Goal: Find specific page/section: Find specific page/section

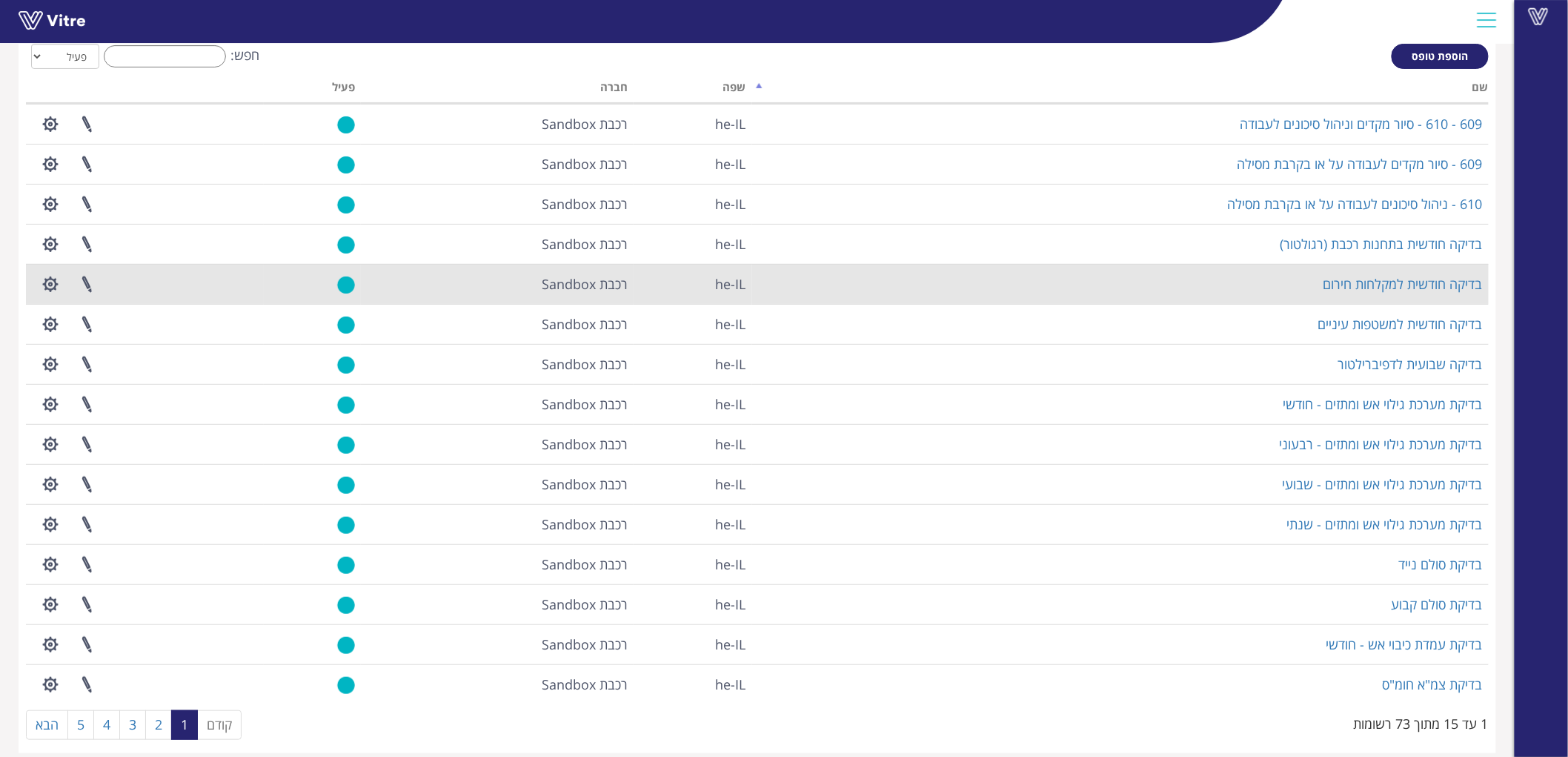
scroll to position [98, 0]
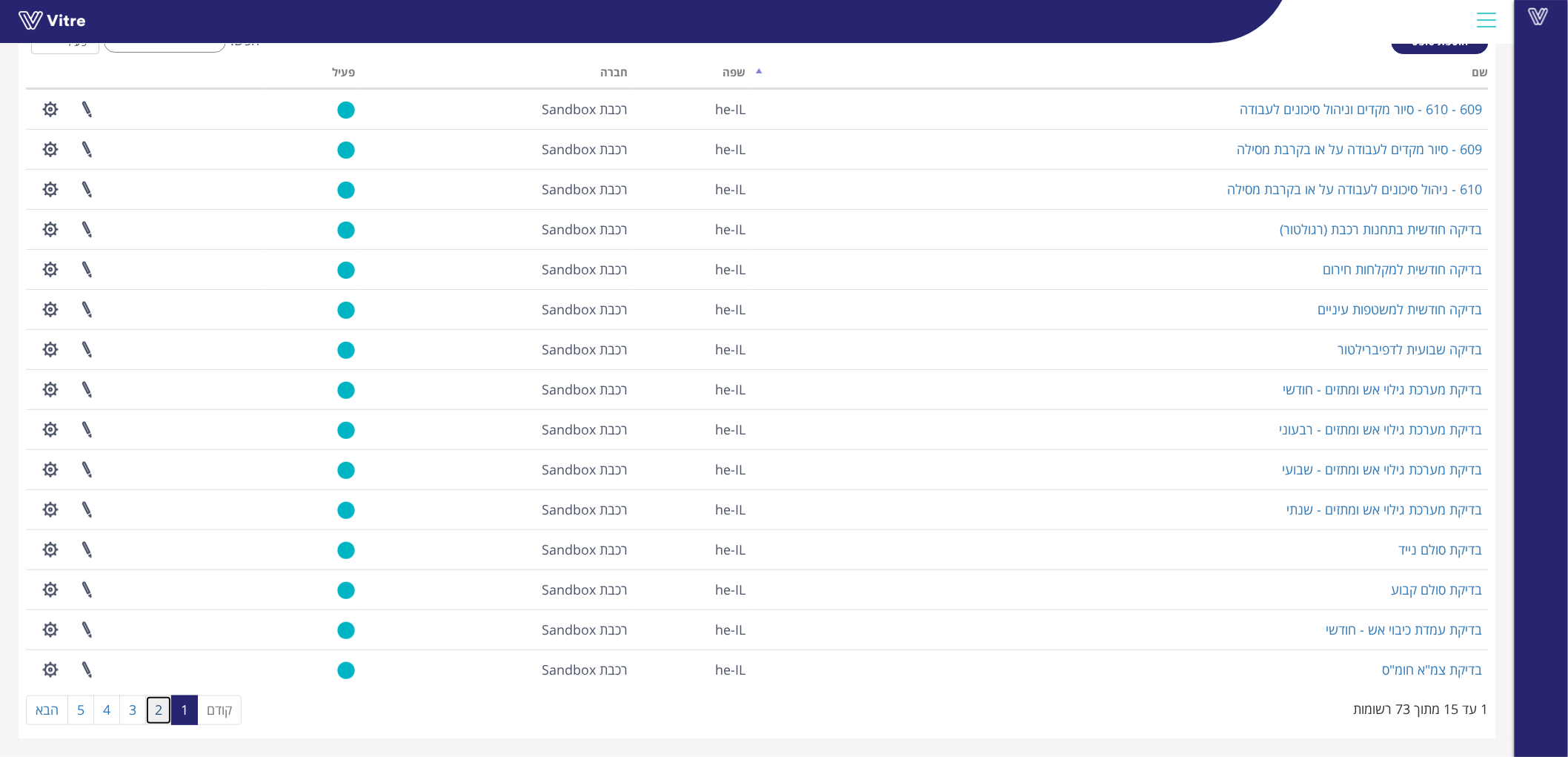
click at [159, 712] on link "2" at bounding box center [158, 710] width 27 height 29
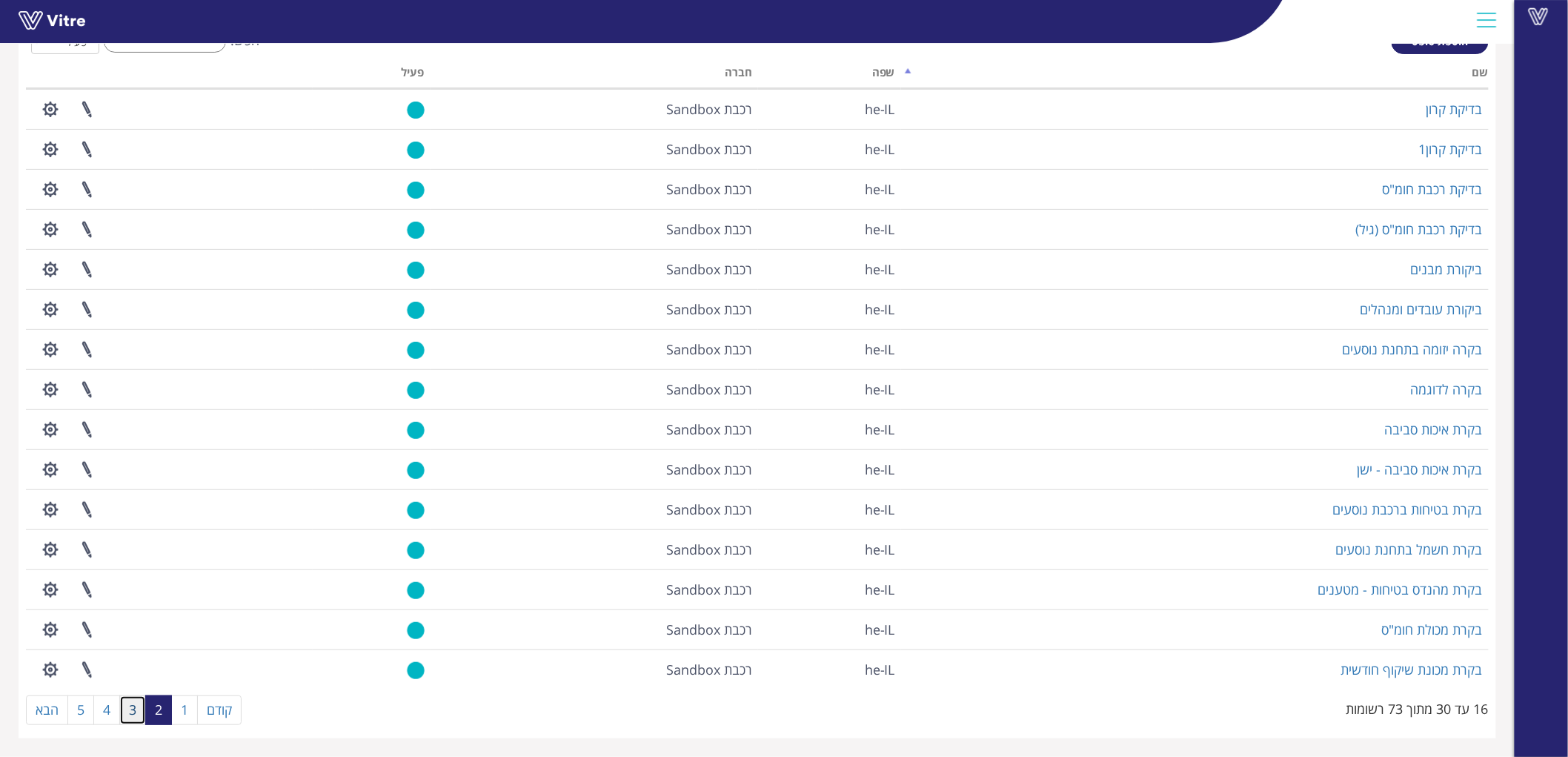
click at [139, 702] on link "3" at bounding box center [133, 710] width 27 height 29
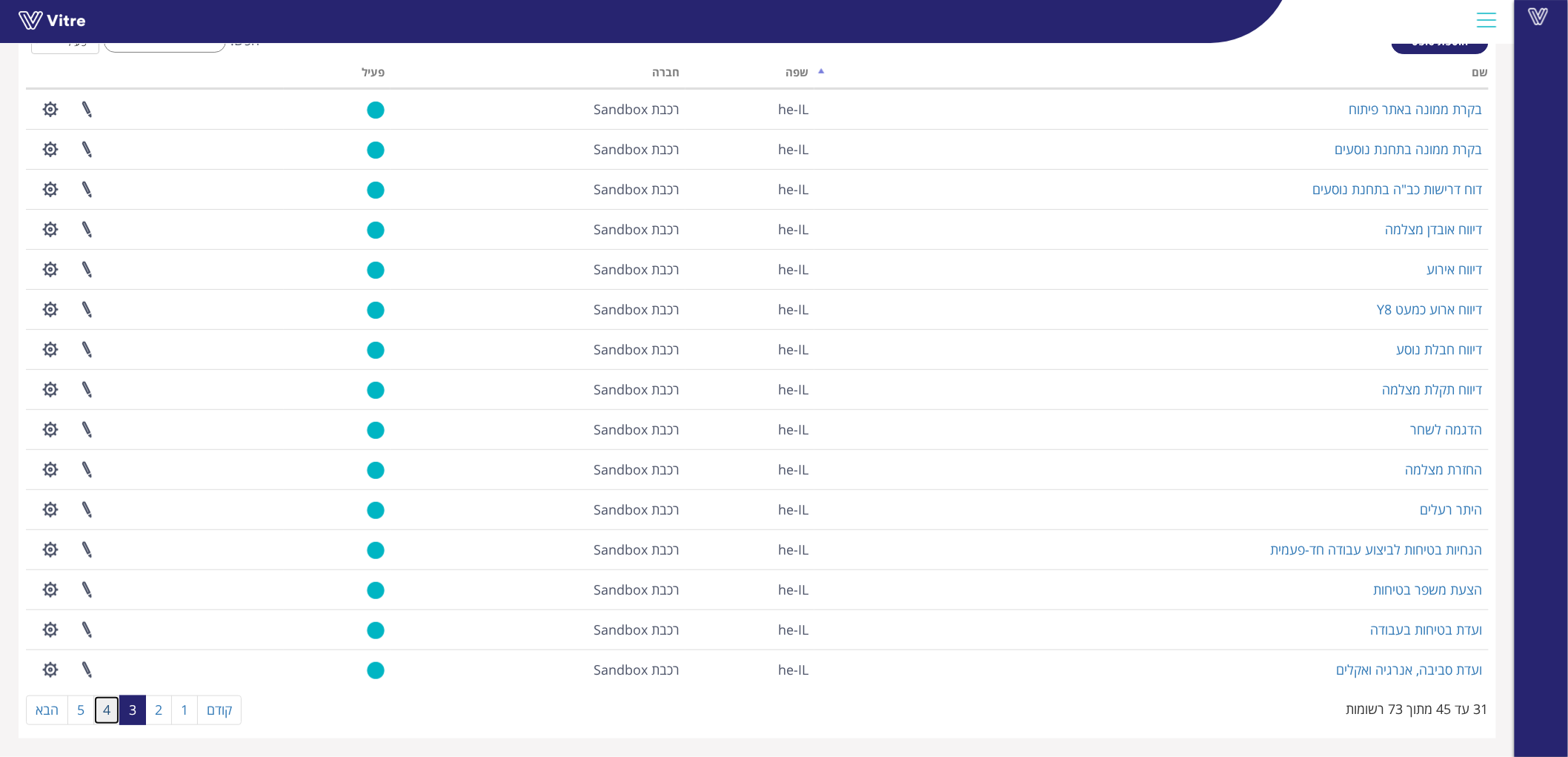
click at [100, 699] on link "4" at bounding box center [106, 710] width 27 height 29
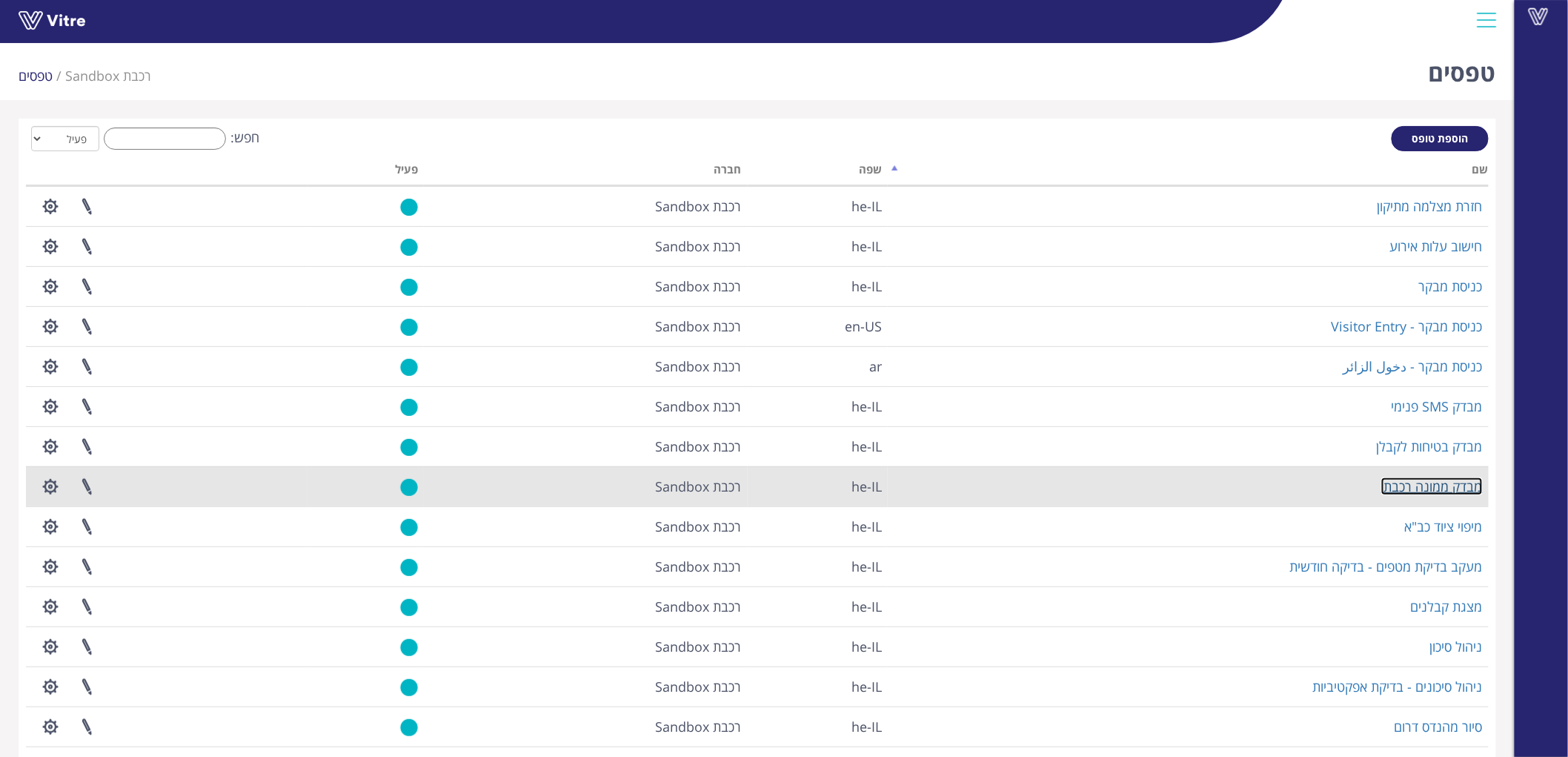
scroll to position [82, 0]
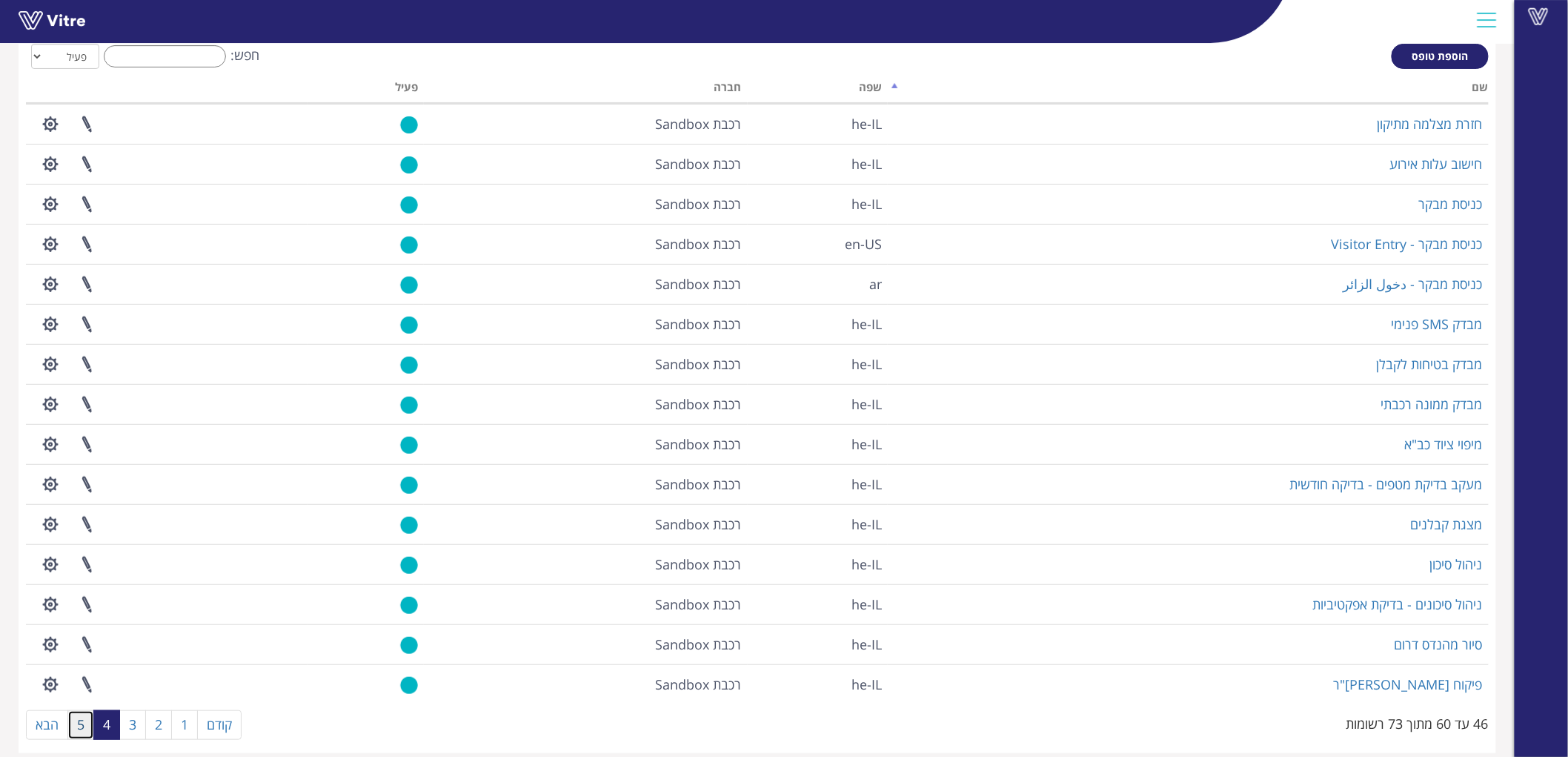
click at [80, 716] on link "5" at bounding box center [80, 725] width 27 height 29
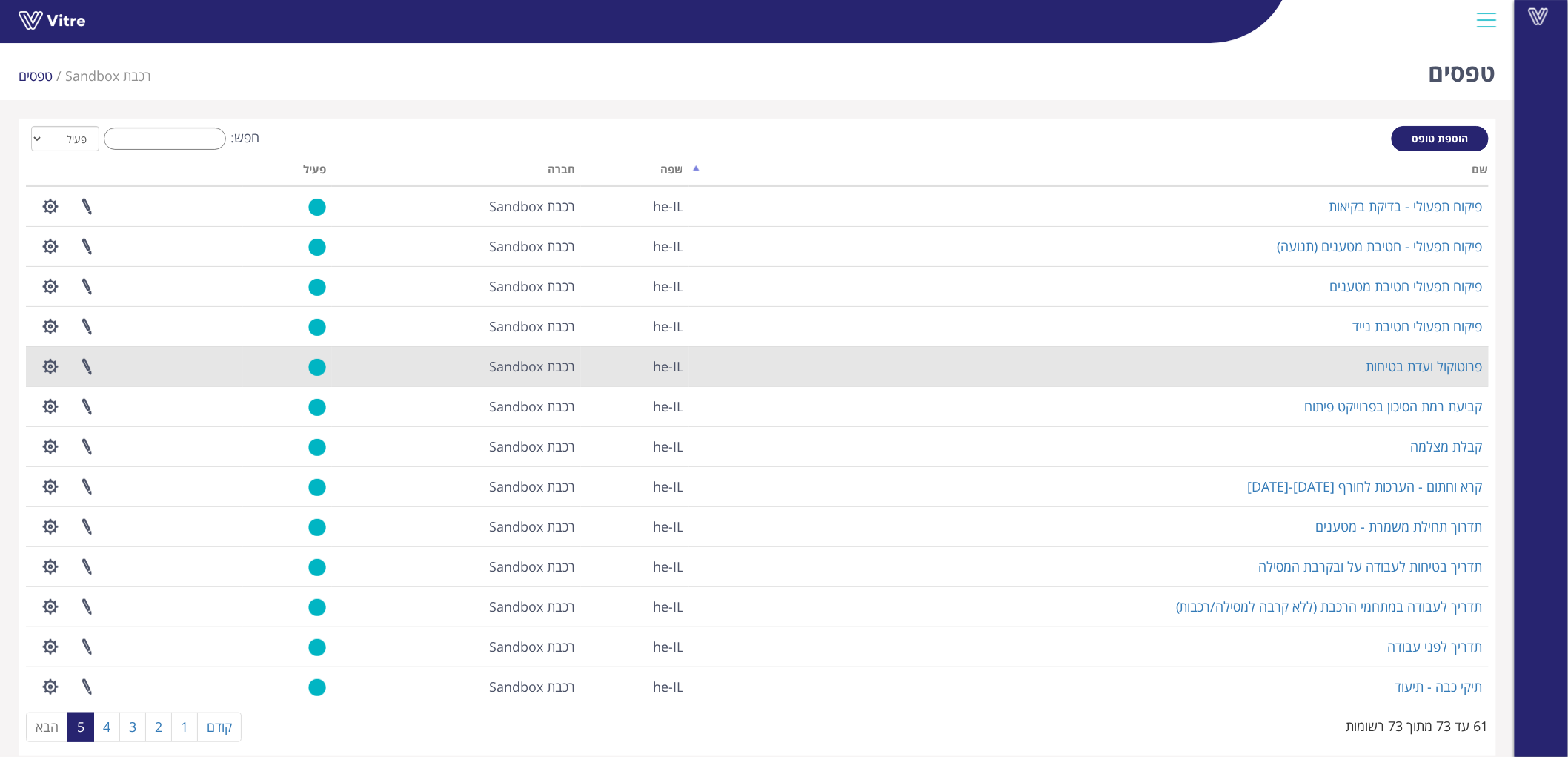
scroll to position [17, 0]
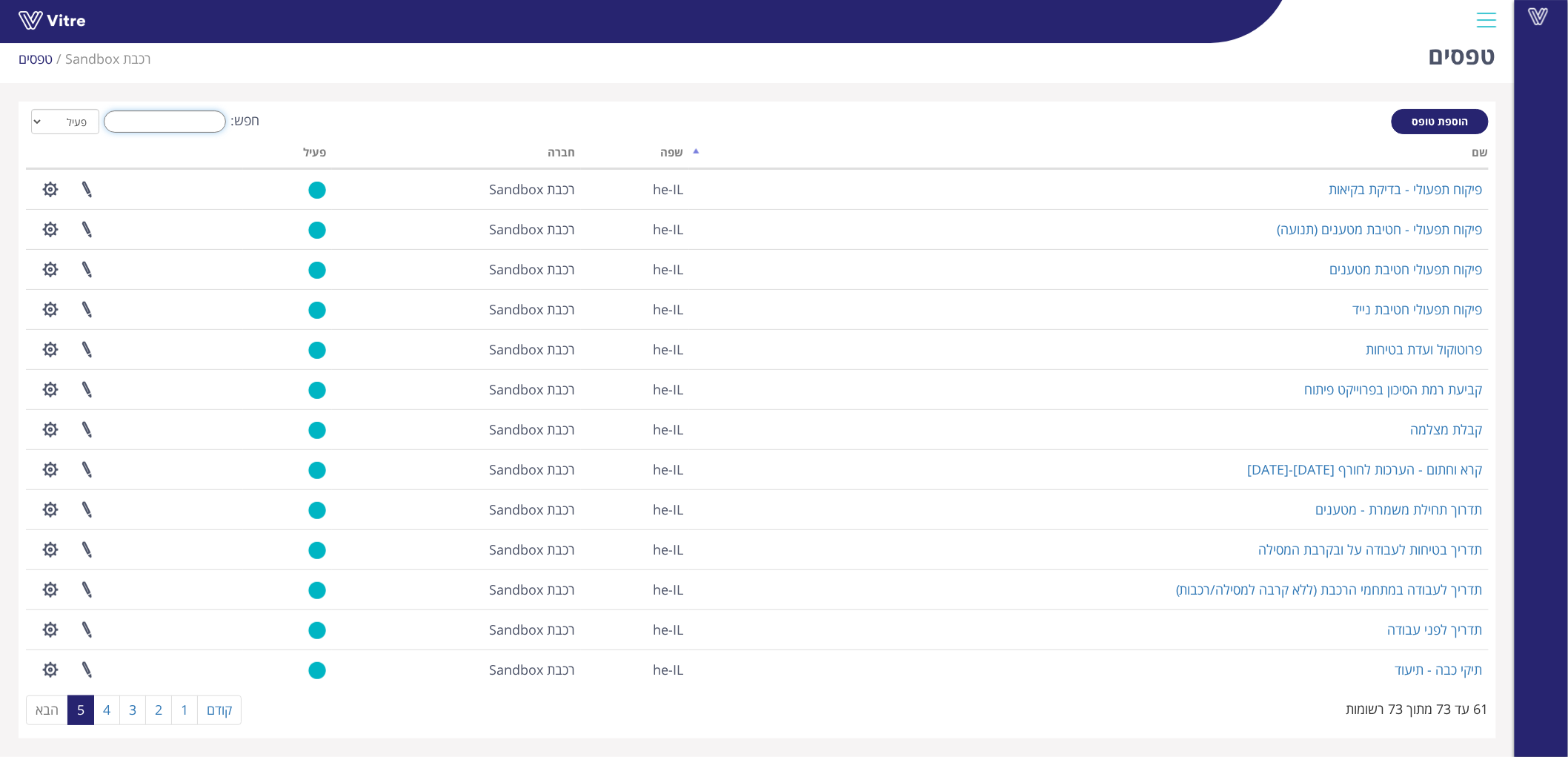
click at [202, 113] on input "חפש:" at bounding box center [165, 122] width 122 height 22
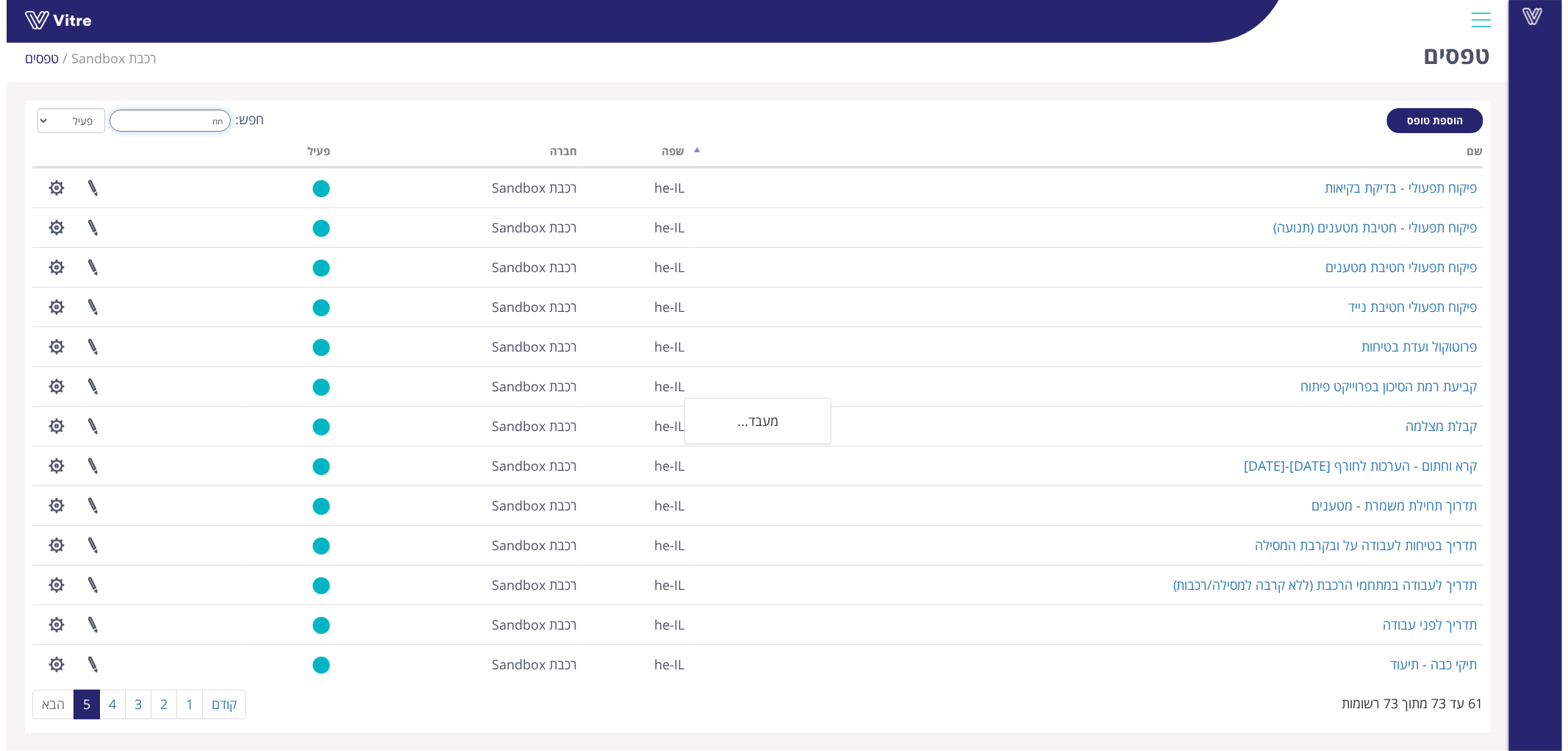
scroll to position [0, 0]
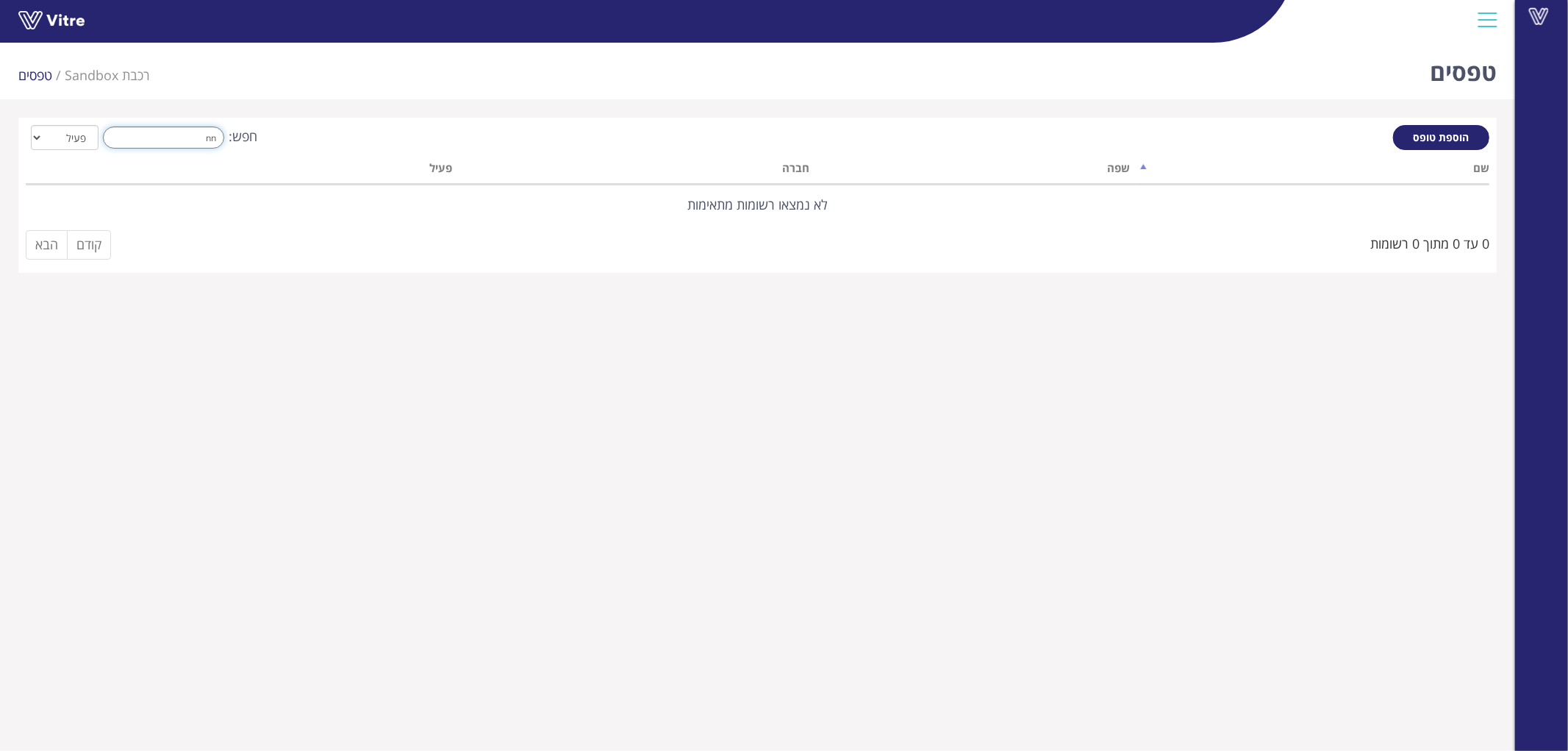
type input "n"
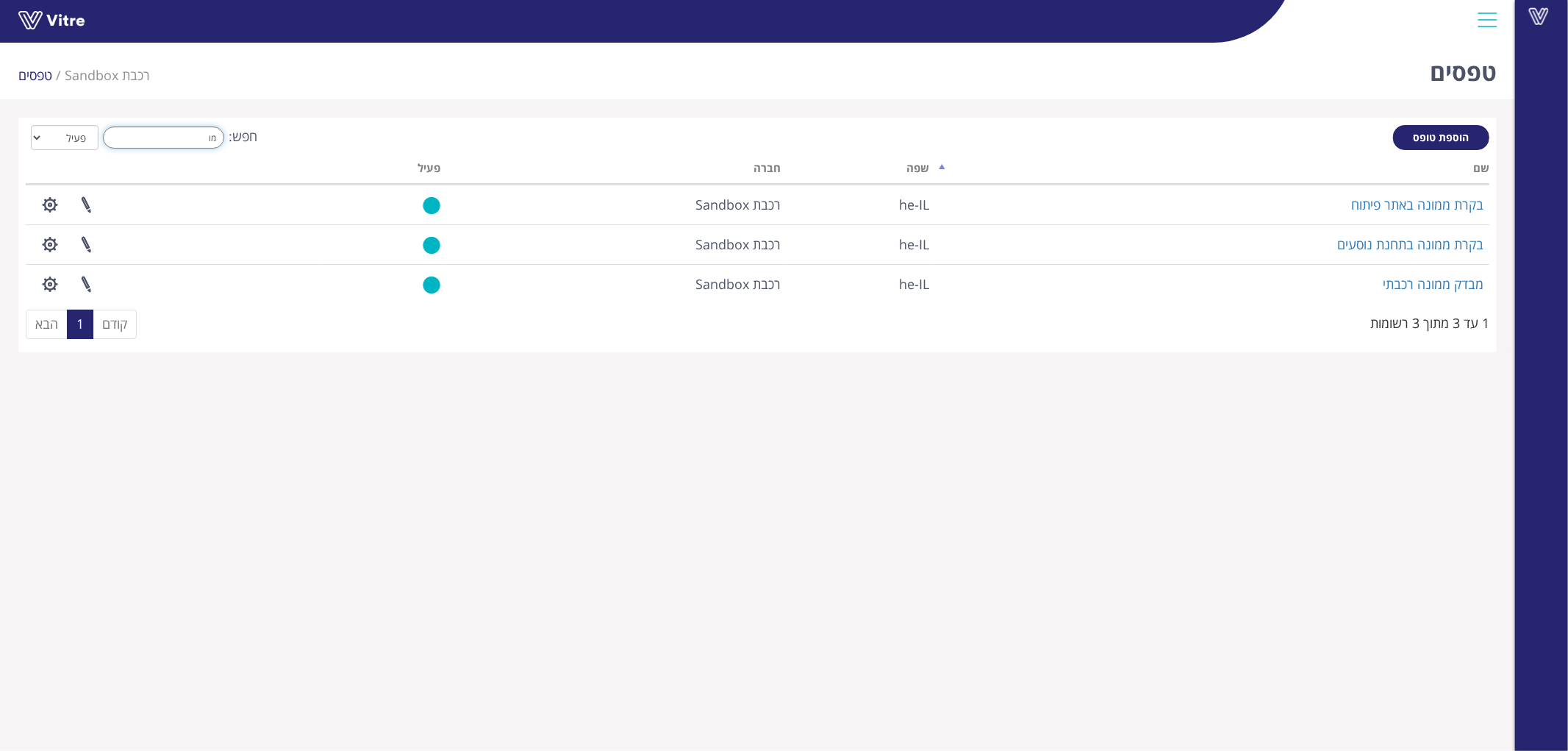
type input "מו"
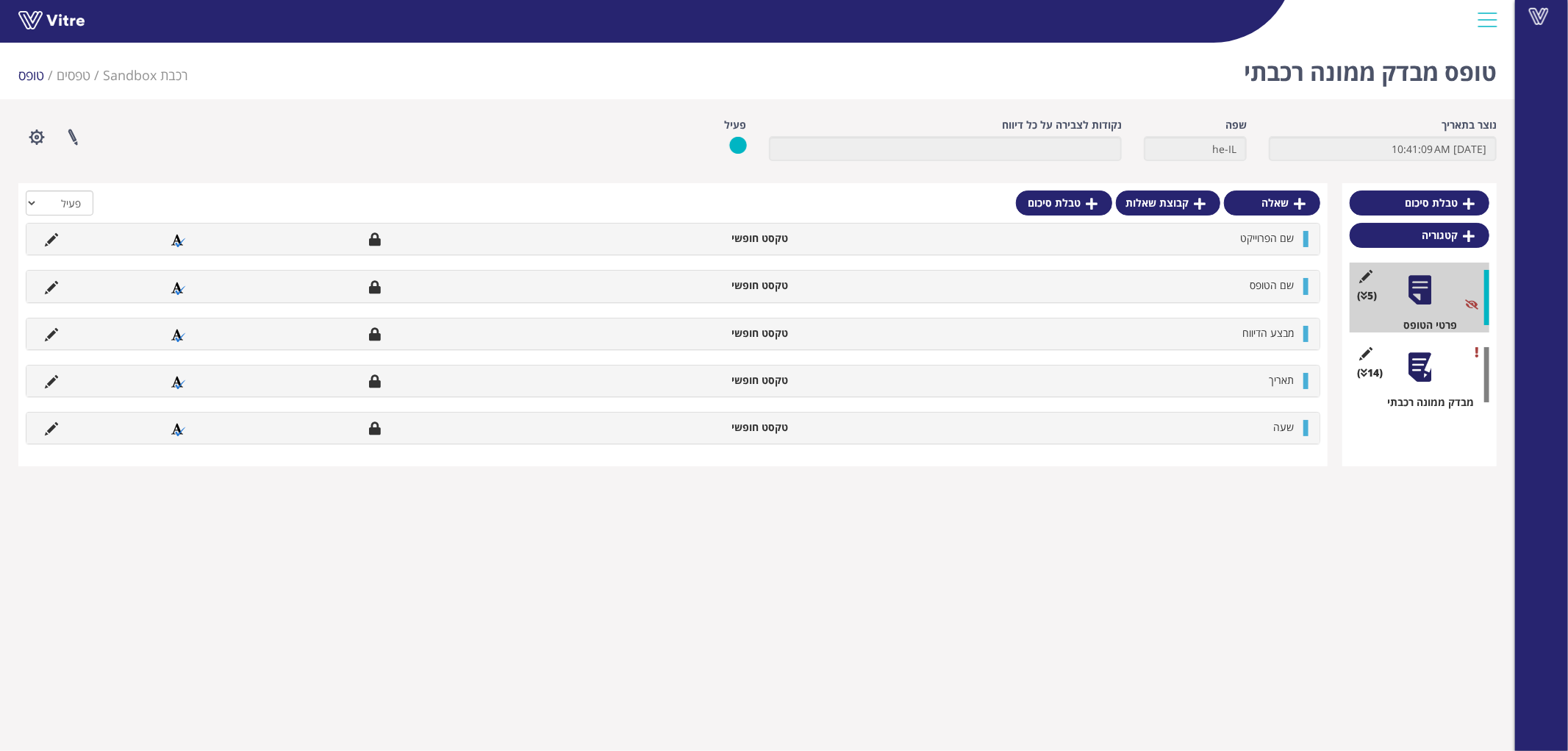
click at [1414, 364] on div at bounding box center [1420, 367] width 33 height 33
